Goal: Information Seeking & Learning: Learn about a topic

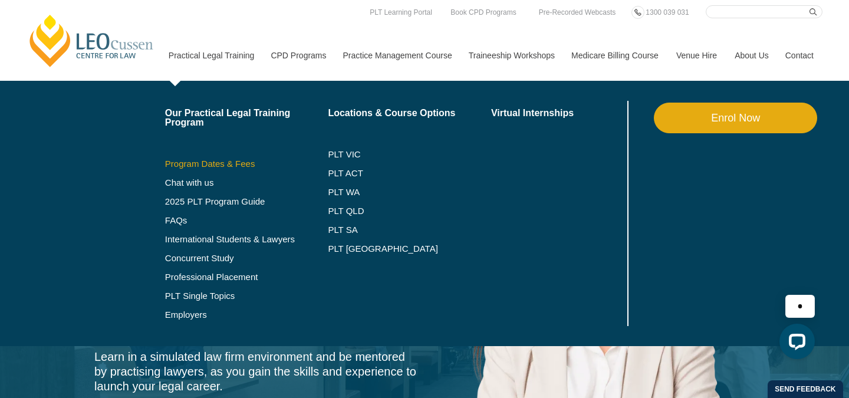
click at [196, 165] on link "Program Dates & Fees" at bounding box center [246, 163] width 163 height 9
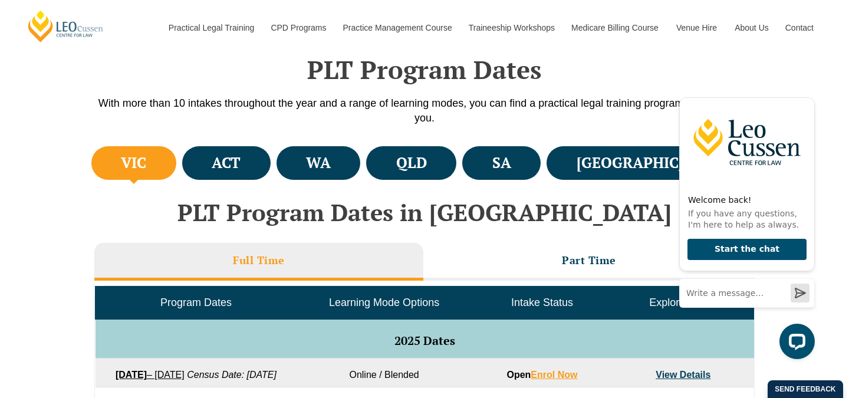
scroll to position [357, 0]
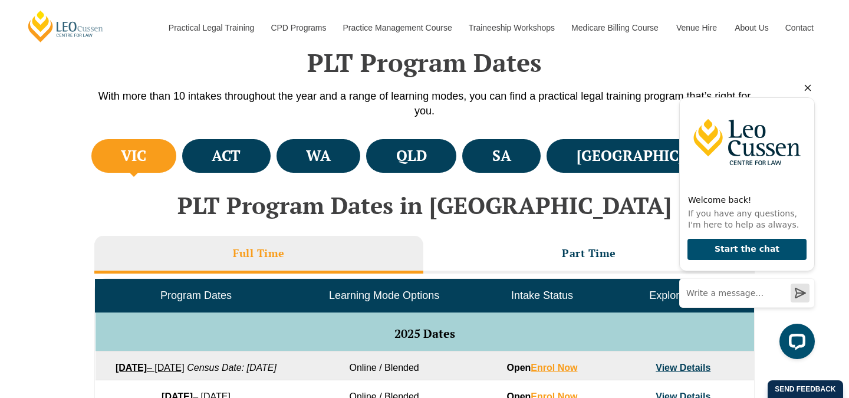
click at [809, 84] on icon "Hide greeting" at bounding box center [808, 88] width 14 height 14
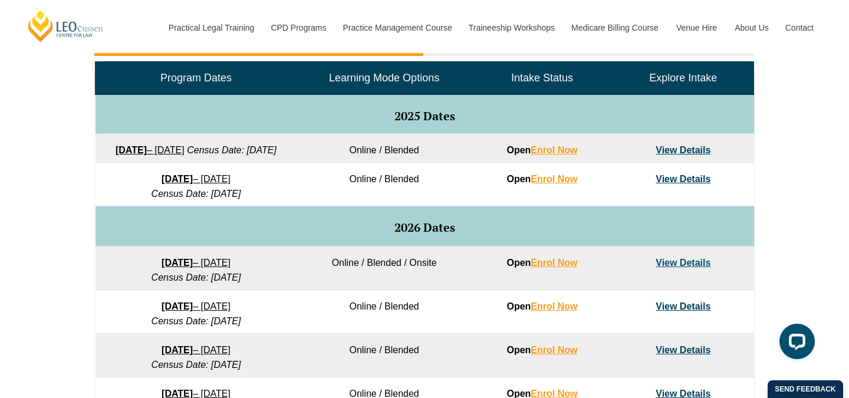
scroll to position [577, 0]
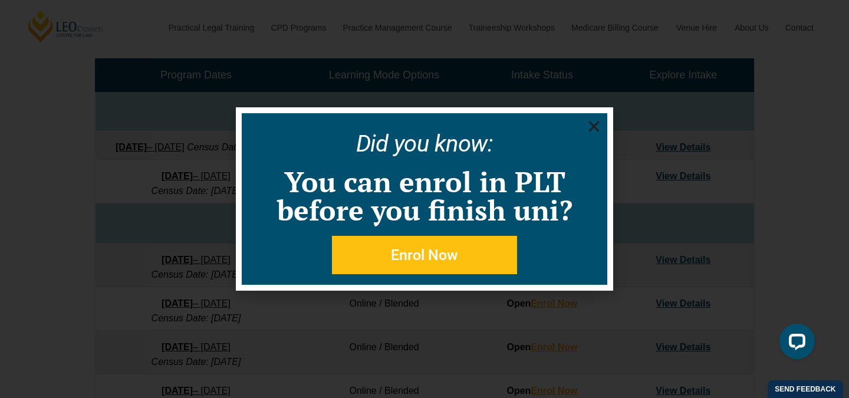
click at [598, 124] on icon "Close" at bounding box center [594, 126] width 15 height 15
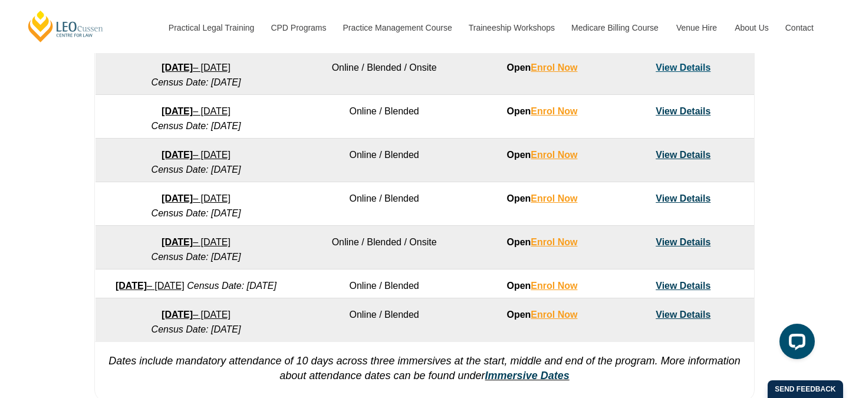
scroll to position [774, 0]
